Goal: Find specific page/section: Find specific page/section

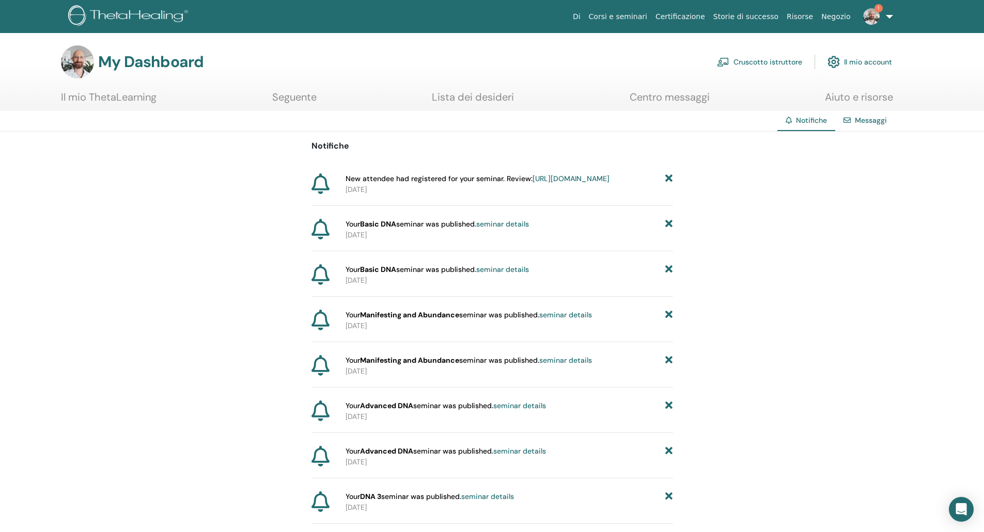
click at [750, 64] on link "Cruscotto istruttore" at bounding box center [759, 62] width 85 height 23
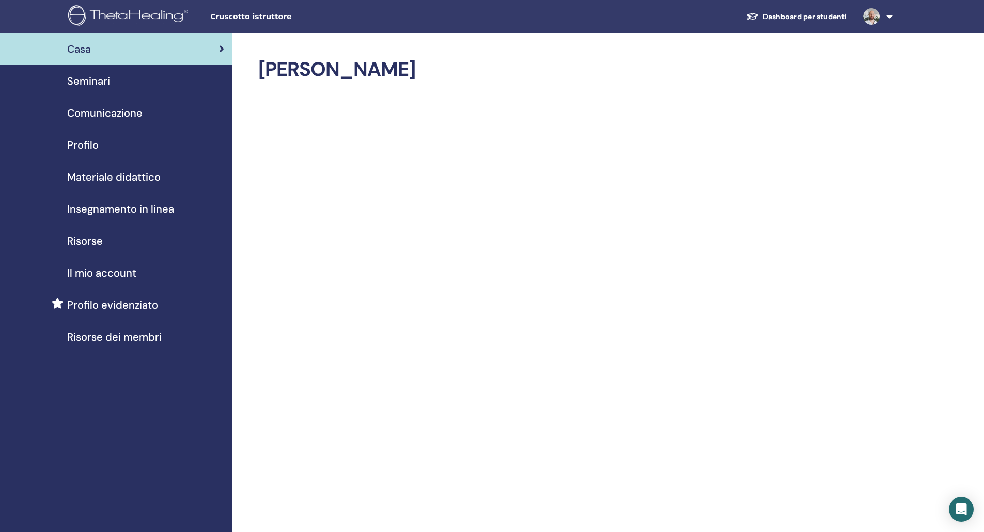
click at [105, 176] on span "Materiale didattico" at bounding box center [113, 176] width 93 height 15
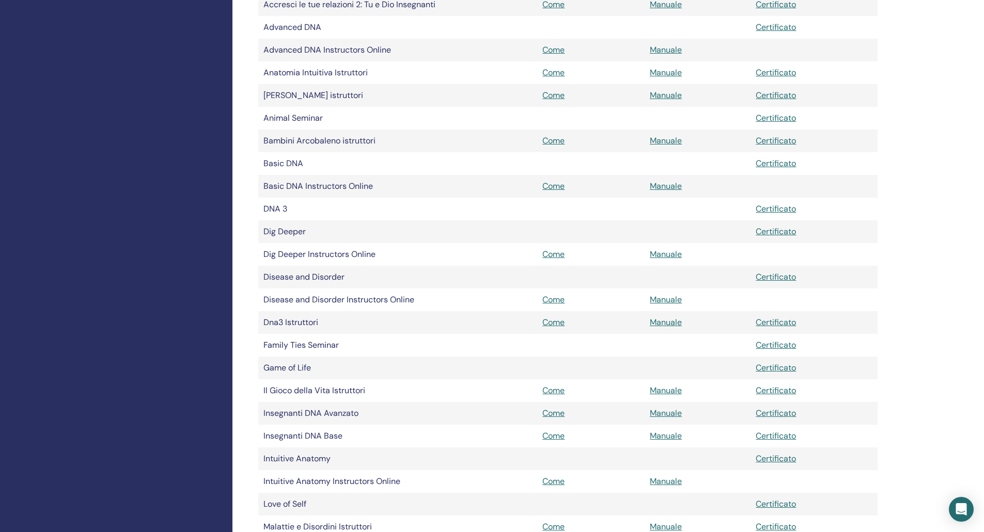
scroll to position [361, 0]
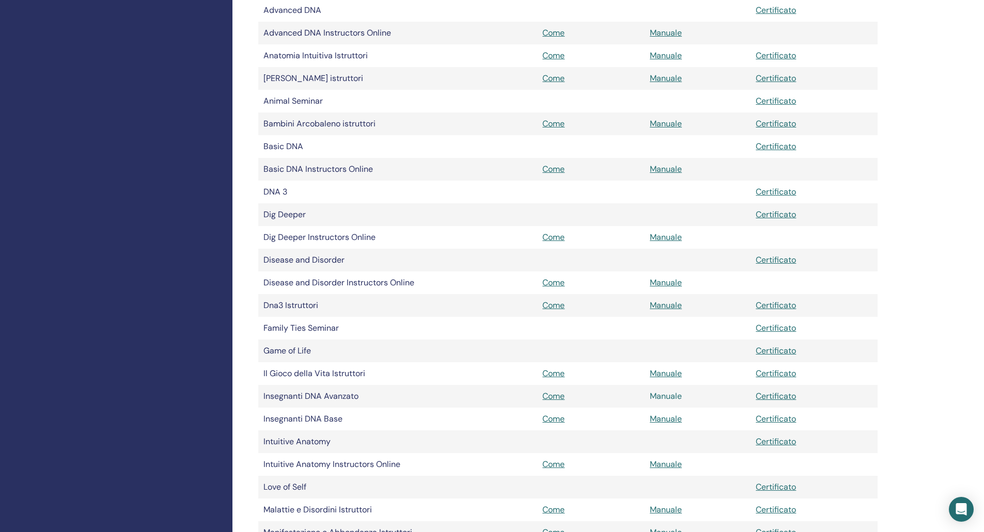
click at [659, 393] on link "Manuale" at bounding box center [666, 396] width 32 height 11
